Goal: Task Accomplishment & Management: Manage account settings

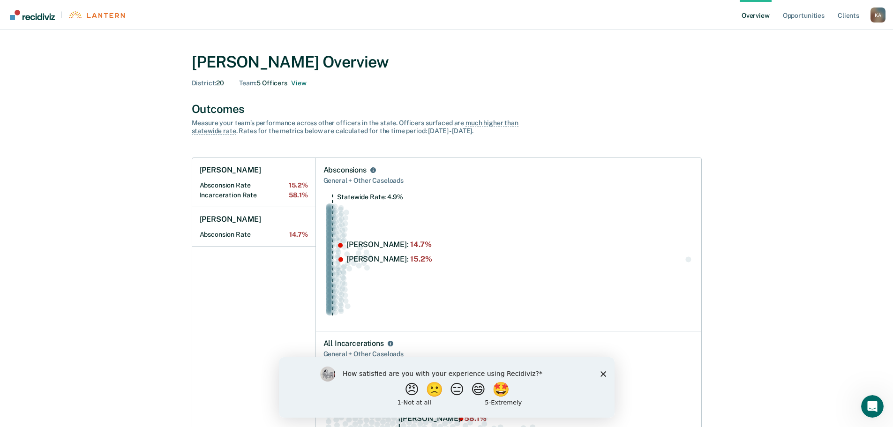
click at [603, 374] on polygon "Close survey" at bounding box center [603, 374] width 6 height 6
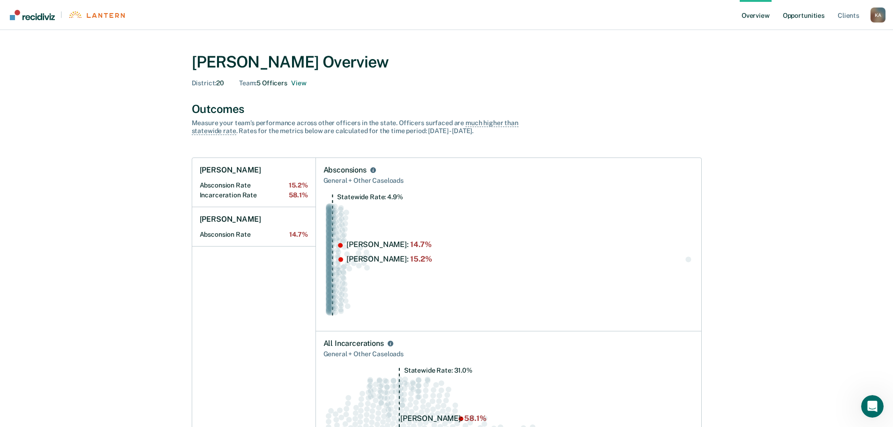
click at [807, 18] on link "Opportunities" at bounding box center [803, 15] width 45 height 30
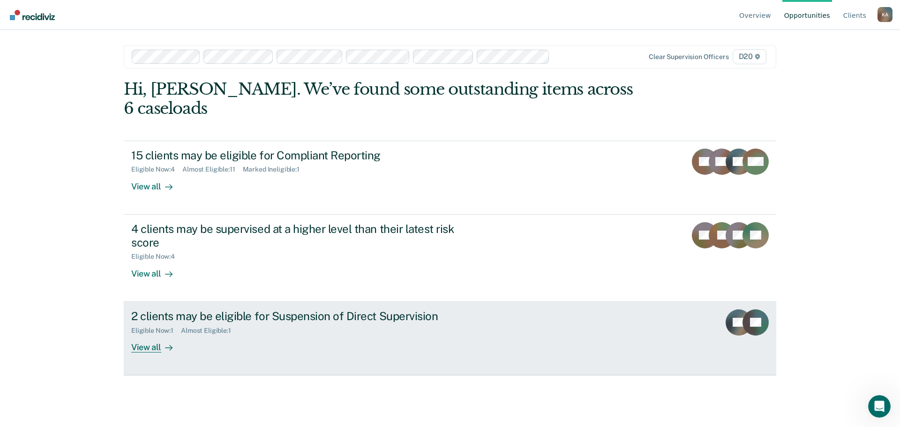
click at [158, 334] on div "View all" at bounding box center [157, 343] width 52 height 18
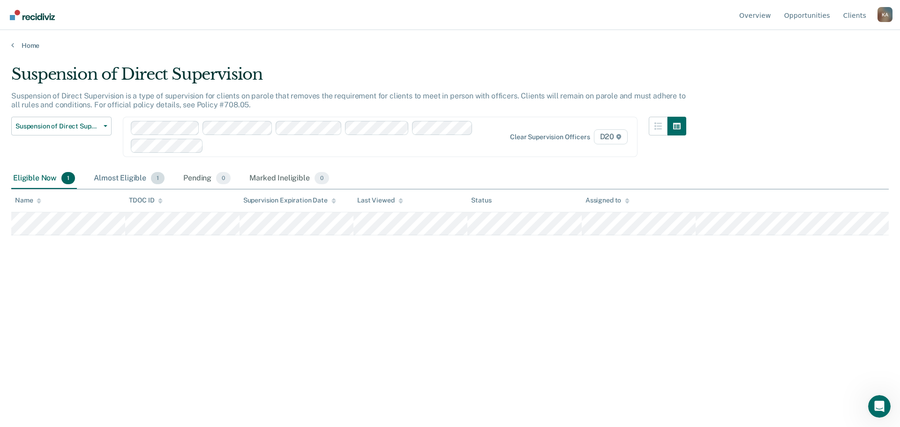
click at [110, 175] on div "Almost Eligible 1" at bounding box center [129, 178] width 75 height 21
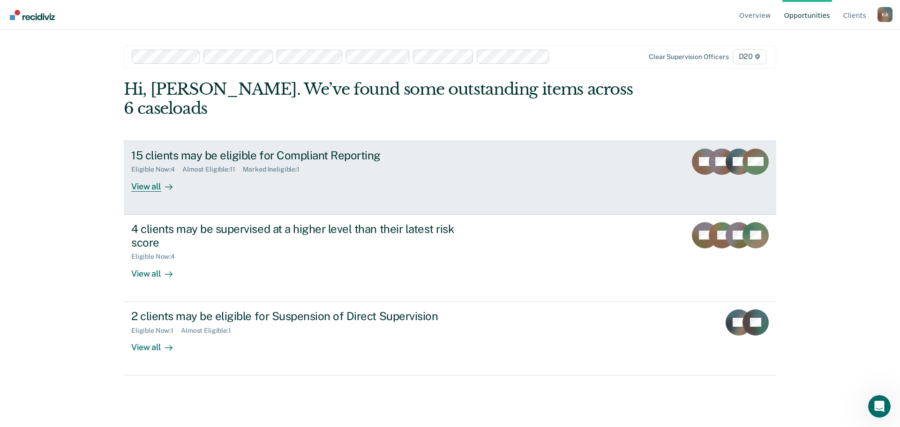
click at [143, 173] on div "View all" at bounding box center [157, 182] width 52 height 18
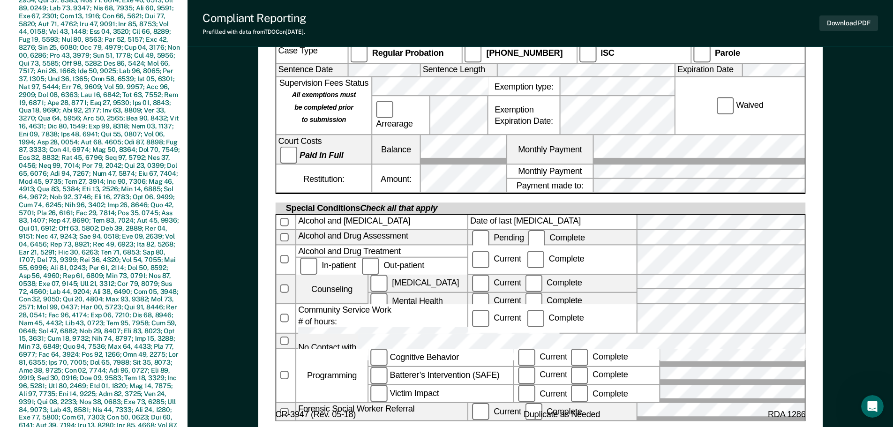
scroll to position [469, 0]
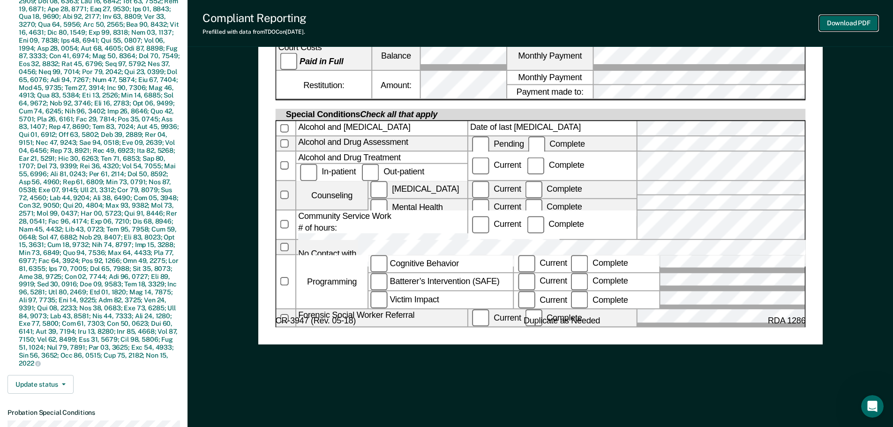
click at [866, 17] on button "Download PDF" at bounding box center [848, 22] width 59 height 15
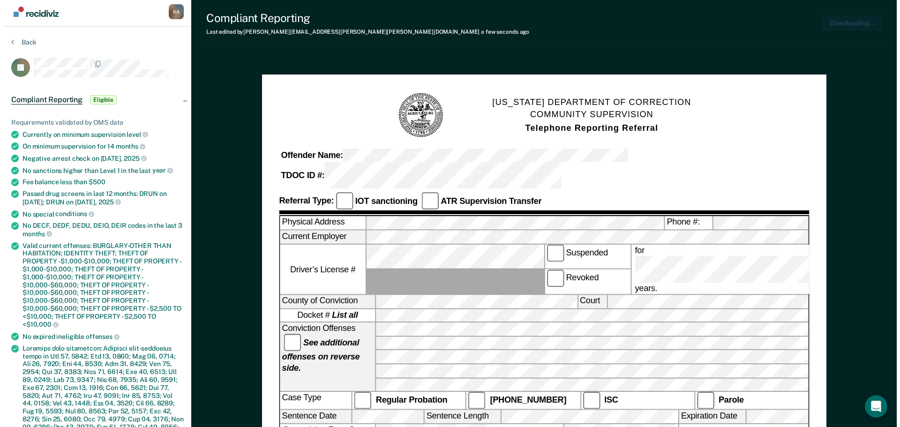
scroll to position [0, 0]
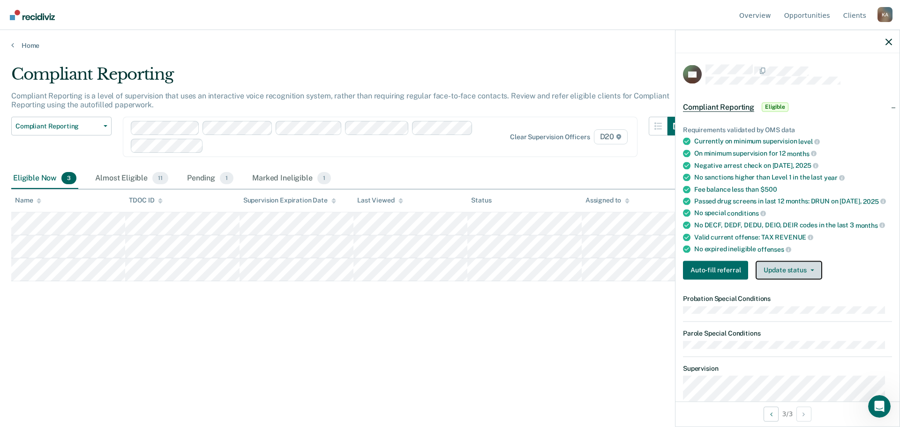
click at [776, 278] on button "Update status" at bounding box center [789, 270] width 66 height 19
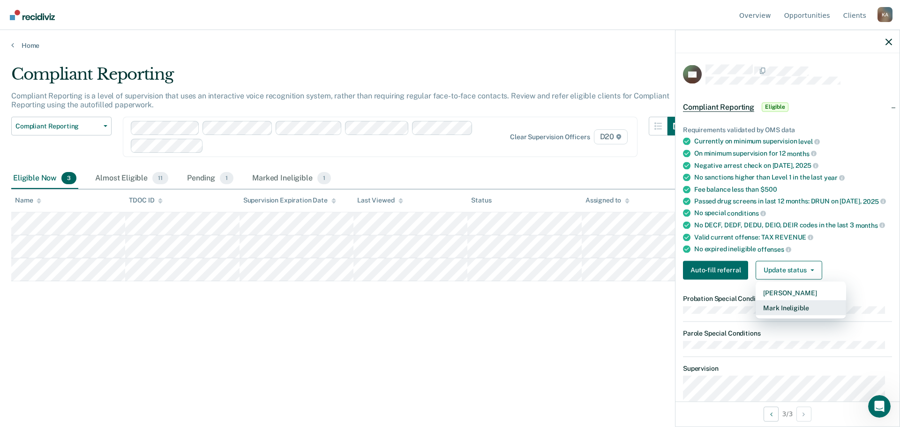
click at [782, 315] on button "Mark Ineligible" at bounding box center [801, 307] width 90 height 15
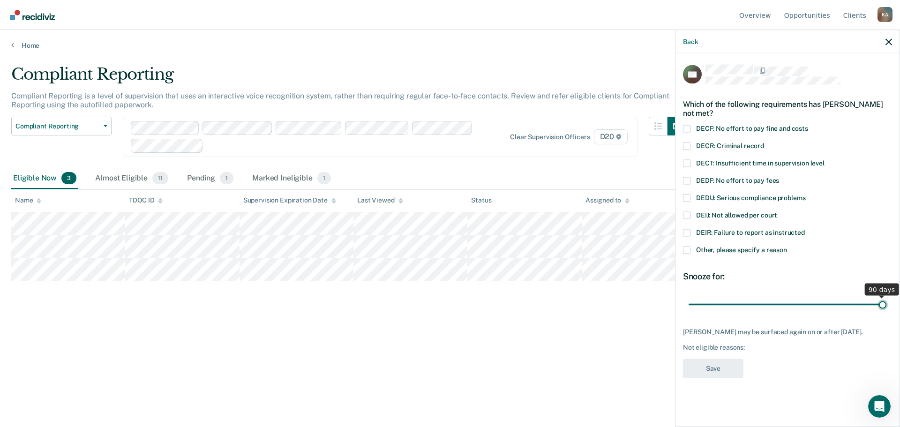
drag, startPoint x: 753, startPoint y: 304, endPoint x: 900, endPoint y: 301, distance: 146.7
type input "90"
click at [886, 301] on input "range" at bounding box center [788, 304] width 198 height 16
click at [688, 217] on span at bounding box center [686, 214] width 7 height 7
click at [777, 211] on input "DEIJ: Not allowed per court" at bounding box center [777, 211] width 0 height 0
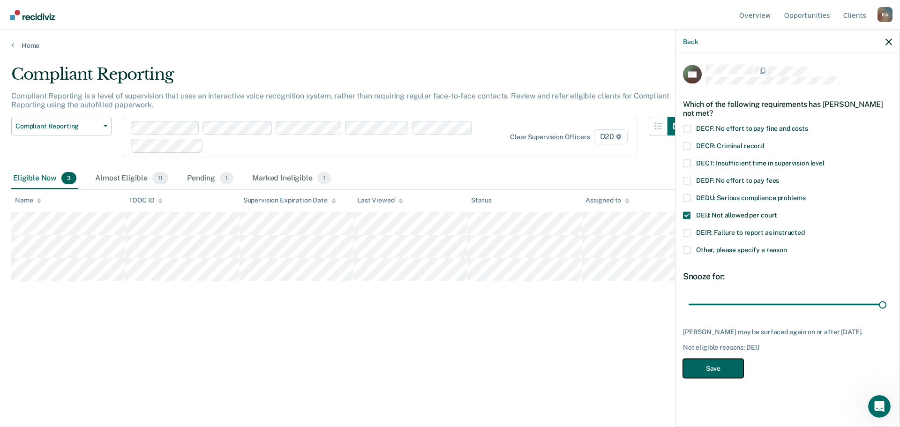
click at [734, 366] on button "Save" at bounding box center [713, 368] width 60 height 19
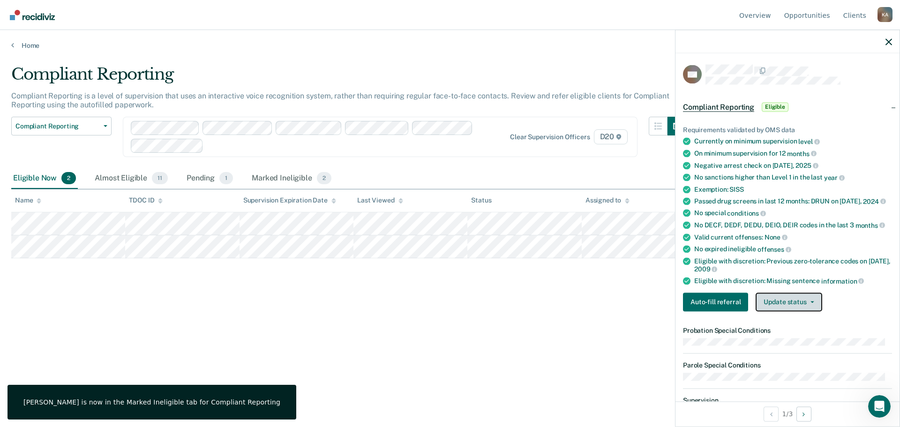
click at [791, 299] on button "Update status" at bounding box center [789, 301] width 66 height 19
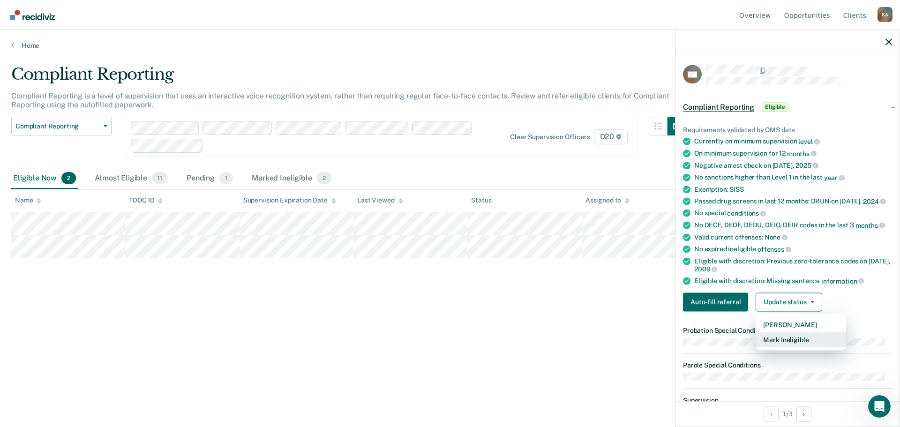
click at [790, 340] on button "Mark Ineligible" at bounding box center [801, 339] width 90 height 15
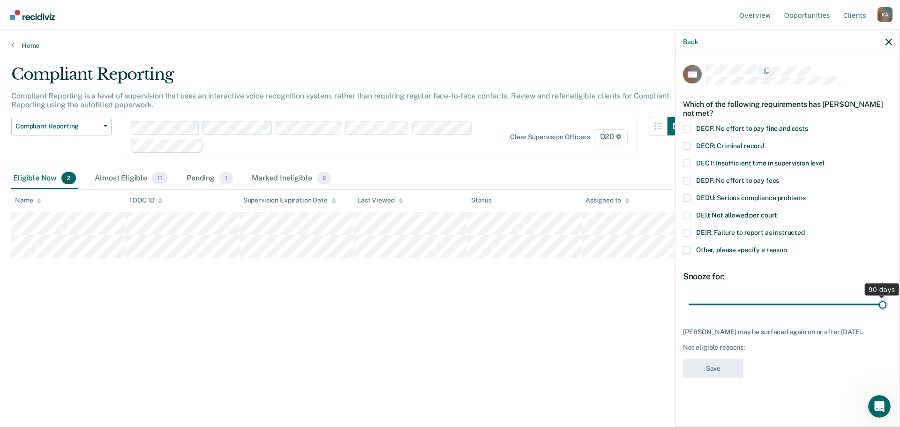
drag, startPoint x: 757, startPoint y: 304, endPoint x: 900, endPoint y: 295, distance: 143.2
type input "90"
click at [886, 296] on input "range" at bounding box center [788, 304] width 198 height 16
click at [686, 215] on span at bounding box center [686, 214] width 7 height 7
click at [777, 211] on input "DEIJ: Not allowed per court" at bounding box center [777, 211] width 0 height 0
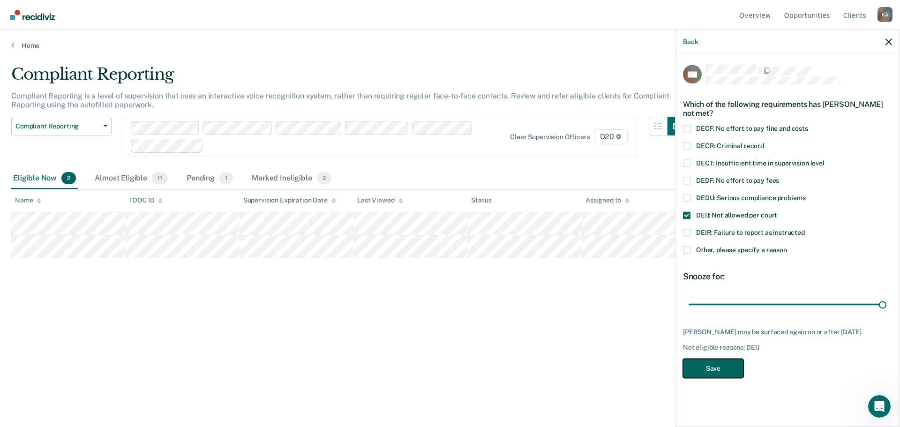
click at [709, 368] on button "Save" at bounding box center [713, 368] width 60 height 19
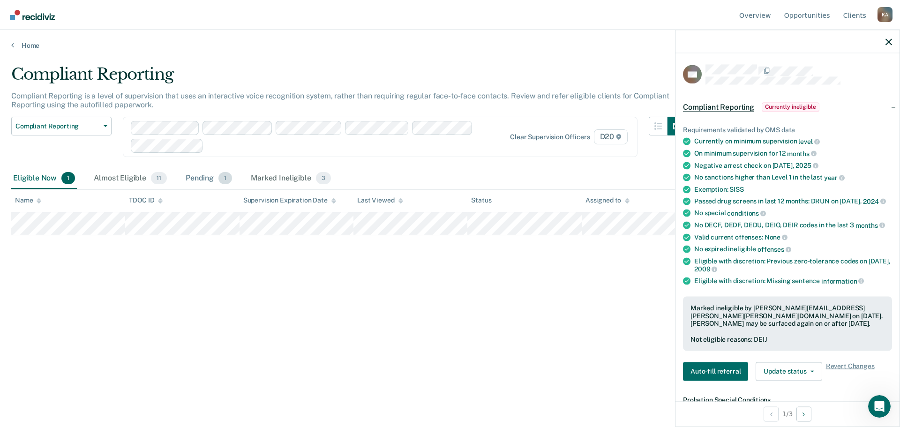
click at [214, 179] on div "Pending 1" at bounding box center [209, 178] width 50 height 21
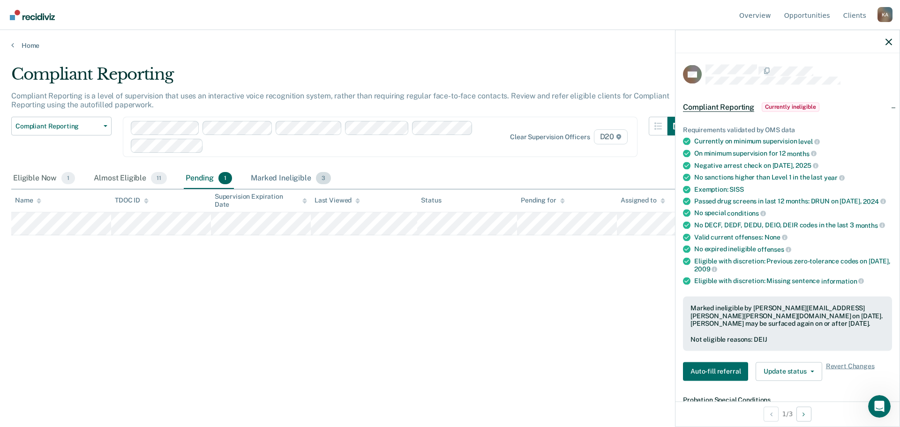
click at [296, 180] on div "Marked Ineligible 3" at bounding box center [291, 178] width 84 height 21
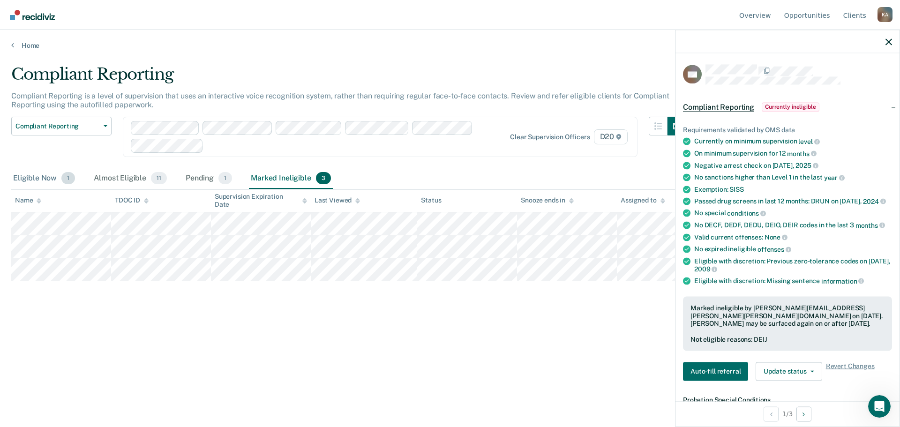
click at [29, 174] on div "Eligible Now 1" at bounding box center [44, 178] width 66 height 21
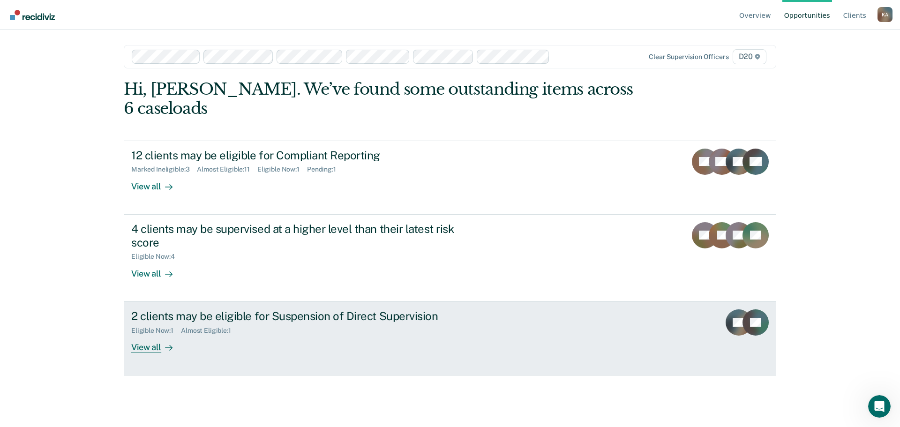
click at [158, 334] on div "View all" at bounding box center [157, 343] width 52 height 18
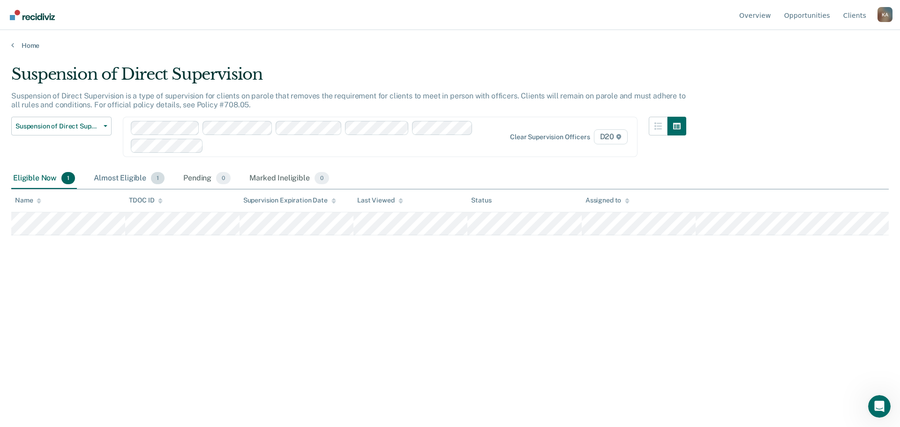
click at [127, 180] on div "Almost Eligible 1" at bounding box center [129, 178] width 75 height 21
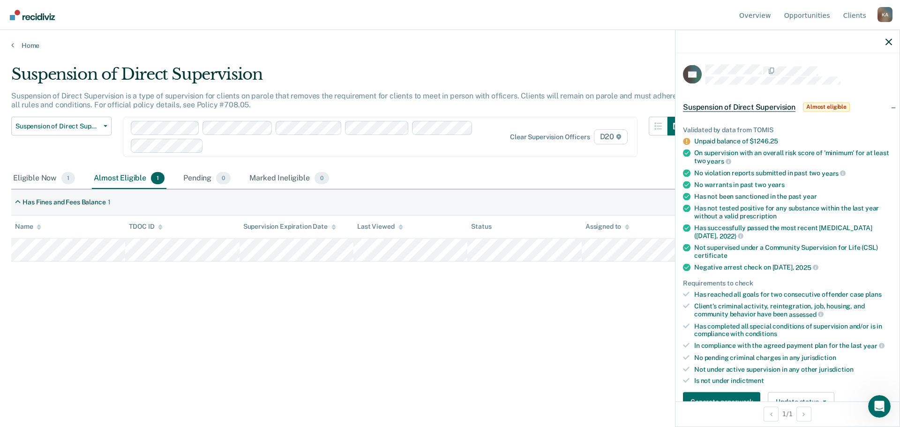
click at [203, 293] on div "Suspension of Direct Supervision Suspension of Direct Supervision is a type of …" at bounding box center [449, 211] width 877 height 292
click at [25, 171] on div "Eligible Now 1" at bounding box center [44, 178] width 66 height 21
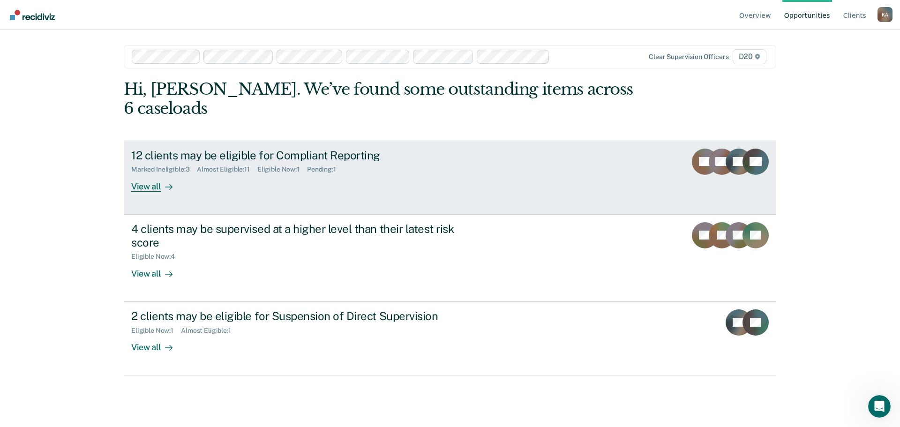
click at [152, 173] on link "12 clients may be eligible for Compliant Reporting Marked Ineligible : 3 Almost…" at bounding box center [450, 178] width 652 height 74
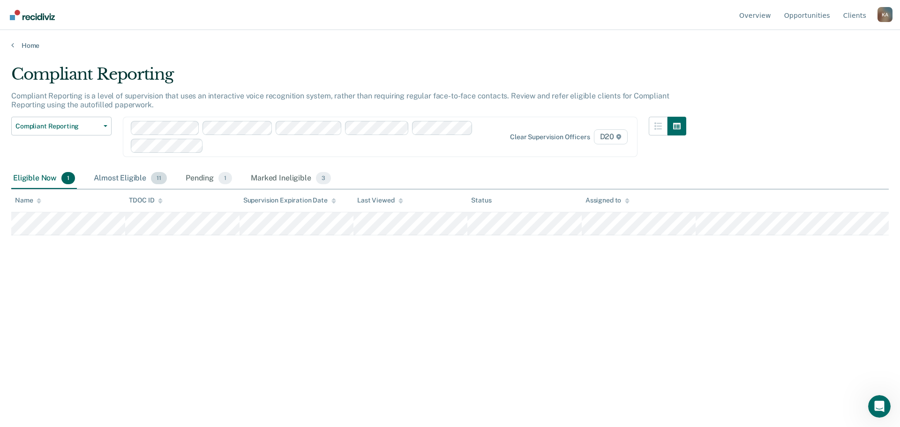
click at [126, 174] on div "Almost Eligible 11" at bounding box center [130, 178] width 77 height 21
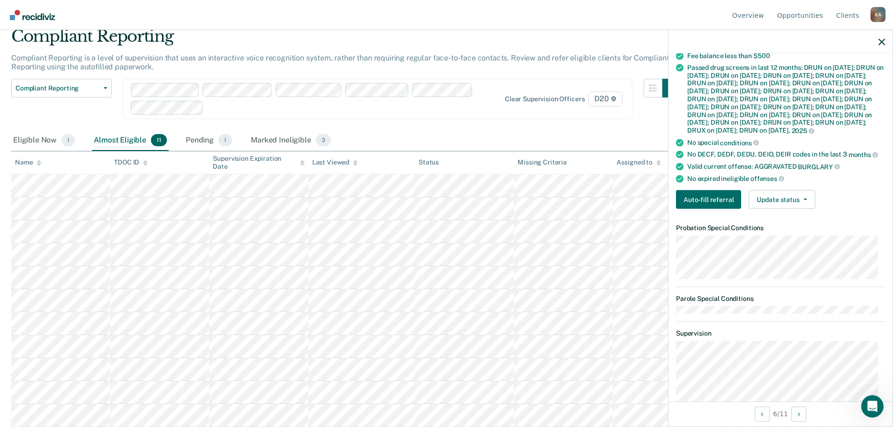
scroll to position [187, 0]
